Goal: Find specific page/section: Find specific page/section

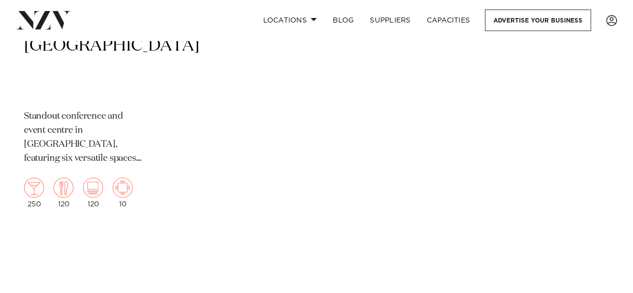
scroll to position [867, 0]
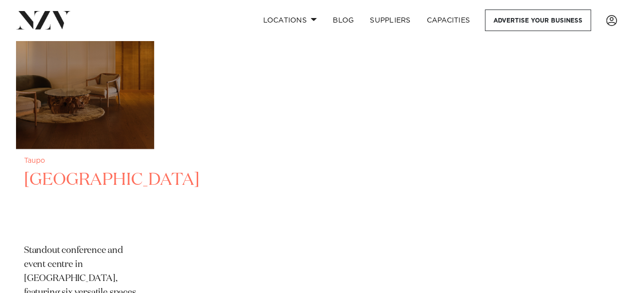
click at [73, 178] on h2 "[GEOGRAPHIC_DATA]" at bounding box center [85, 202] width 122 height 68
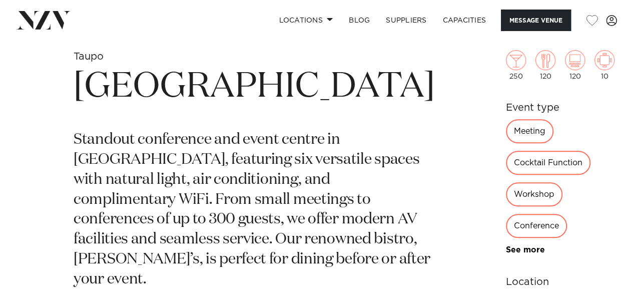
scroll to position [333, 0]
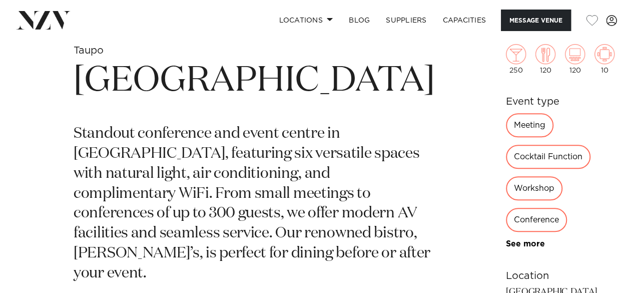
click at [506, 176] on div "Workshop" at bounding box center [534, 188] width 57 height 24
click at [506, 240] on link "See more" at bounding box center [545, 244] width 78 height 8
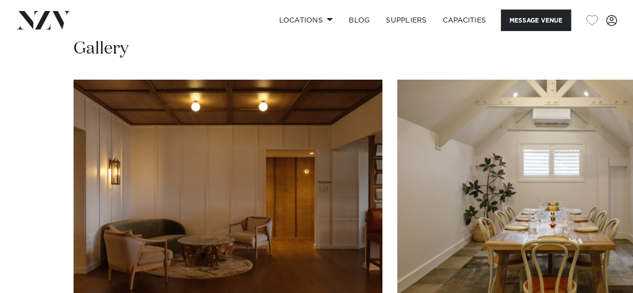
scroll to position [867, 0]
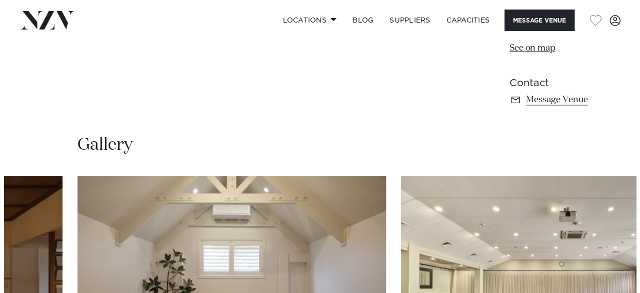
scroll to position [800, 0]
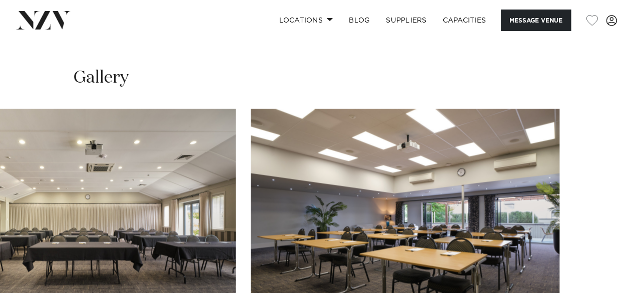
click at [605, 271] on swiper-container at bounding box center [316, 246] width 633 height 275
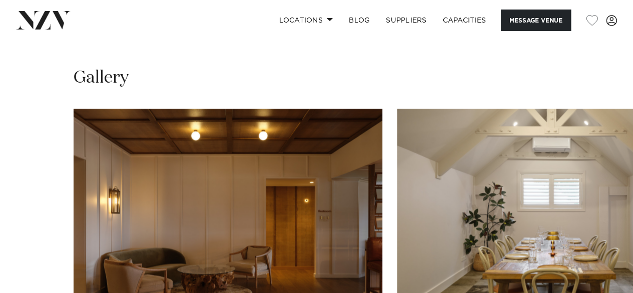
click at [29, 269] on swiper-container at bounding box center [316, 246] width 633 height 275
click at [244, 187] on img "1 / 4" at bounding box center [228, 222] width 309 height 227
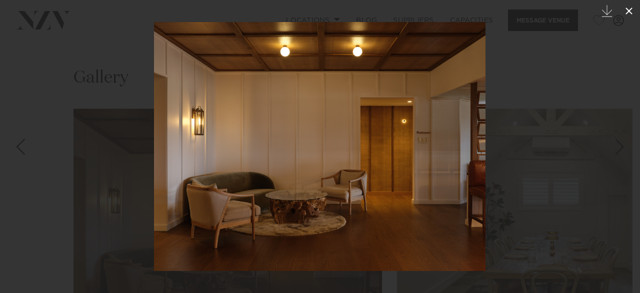
click at [630, 8] on icon at bounding box center [629, 11] width 12 height 12
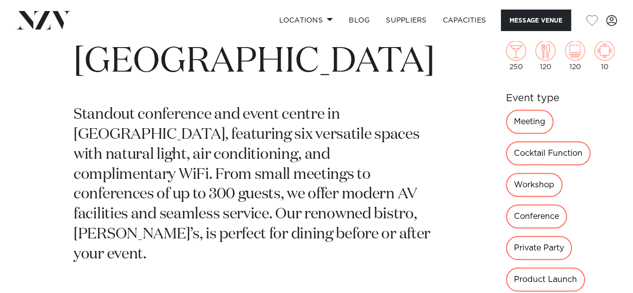
scroll to position [333, 0]
